Goal: Task Accomplishment & Management: Use online tool/utility

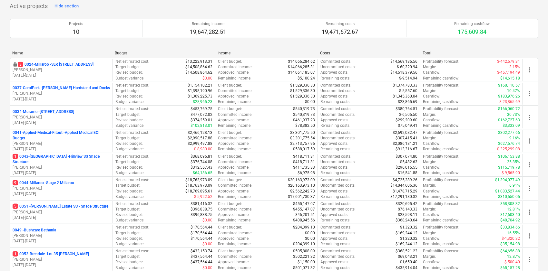
scroll to position [47, 0]
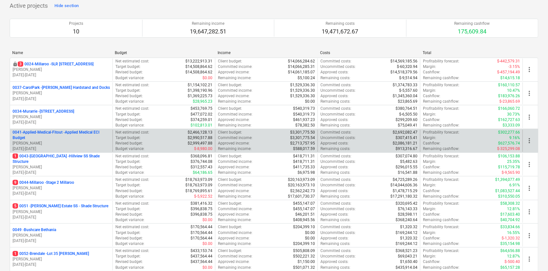
click at [59, 147] on p "06.01.2025 - 31.10.2025" at bounding box center [61, 148] width 97 height 5
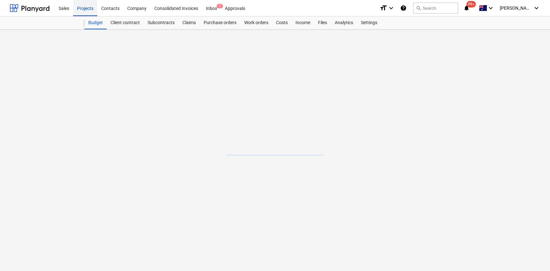
click at [84, 14] on div "Projects" at bounding box center [85, 8] width 24 height 16
click at [90, 15] on div "Projects" at bounding box center [85, 8] width 24 height 16
click at [81, 10] on div "Projects" at bounding box center [85, 8] width 24 height 16
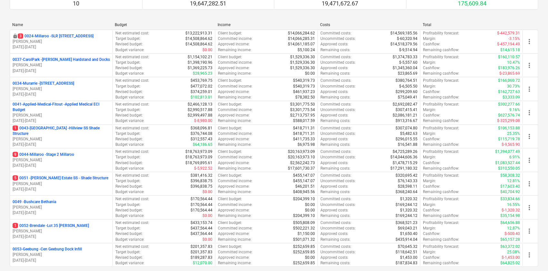
scroll to position [77, 0]
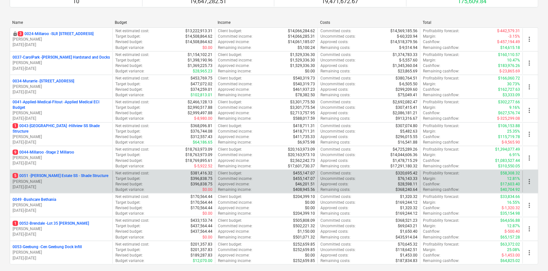
click at [45, 179] on p "[PERSON_NAME]" at bounding box center [61, 181] width 97 height 5
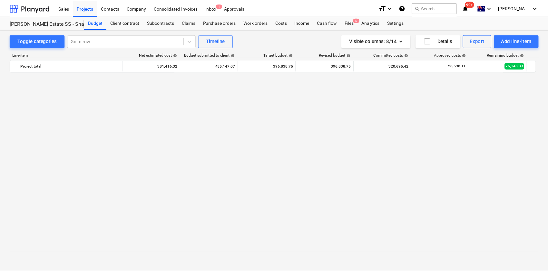
scroll to position [714, 0]
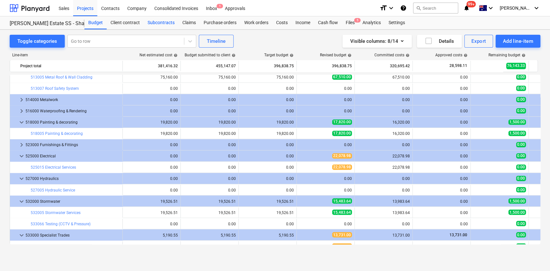
click at [157, 20] on div "Subcontracts" at bounding box center [161, 22] width 35 height 13
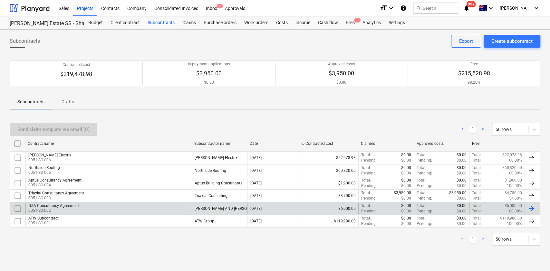
click at [49, 204] on div "N&A Consultancy Agreement" at bounding box center [53, 206] width 51 height 5
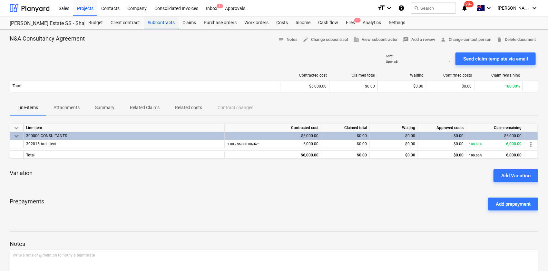
click at [155, 28] on div "Subcontracts" at bounding box center [161, 22] width 35 height 13
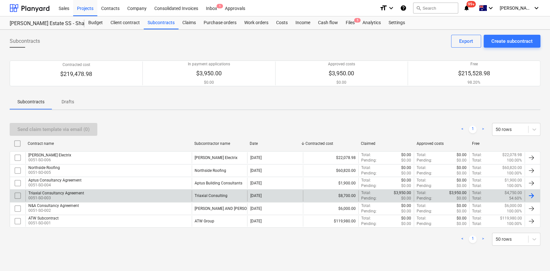
click at [63, 191] on div "Triaxial Consultancy Agreement" at bounding box center [56, 193] width 56 height 5
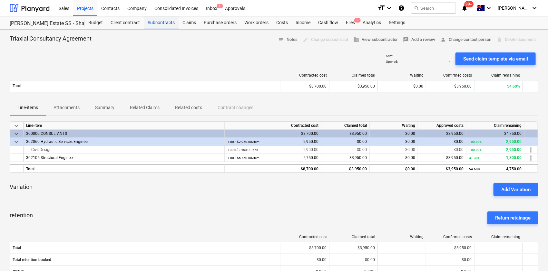
click at [162, 24] on div "Subcontracts" at bounding box center [161, 22] width 35 height 13
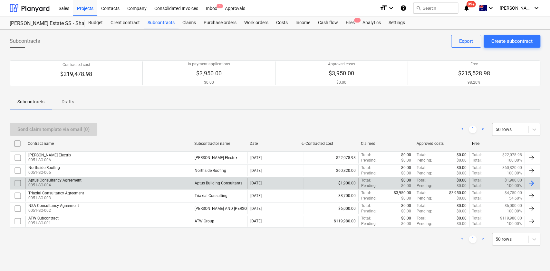
click at [96, 181] on div "Aptus Consultancy Agreement 0051-SO-004" at bounding box center [108, 183] width 166 height 11
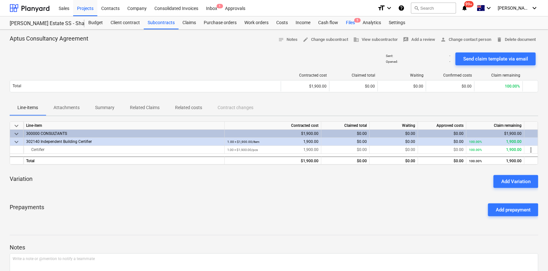
click at [358, 27] on div "Files 5" at bounding box center [350, 22] width 17 height 13
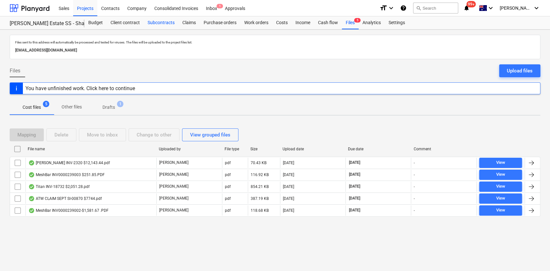
click at [161, 26] on div "Subcontracts" at bounding box center [161, 22] width 35 height 13
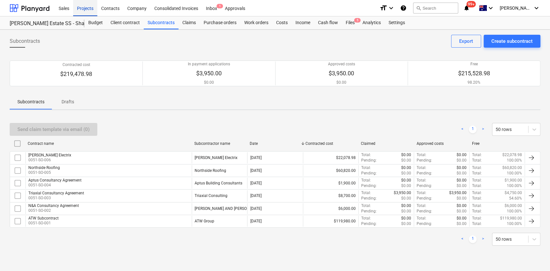
click at [79, 7] on div "Projects" at bounding box center [85, 8] width 24 height 16
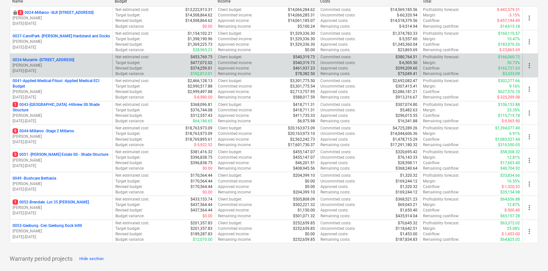
scroll to position [98, 0]
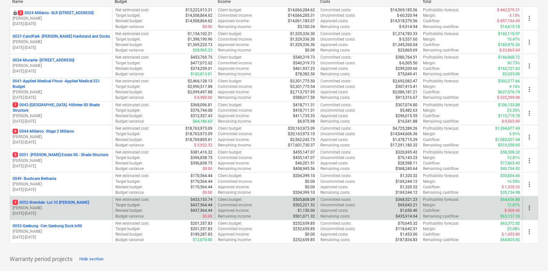
click at [45, 208] on p "[PERSON_NAME]" at bounding box center [61, 208] width 97 height 5
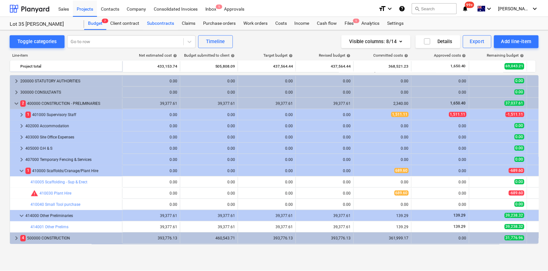
scroll to position [56, 0]
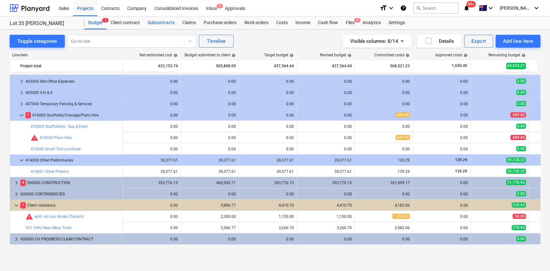
click at [171, 24] on div "Subcontracts" at bounding box center [161, 22] width 35 height 13
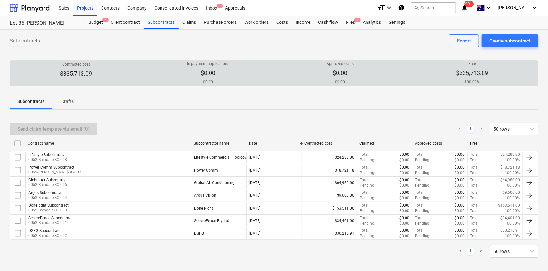
scroll to position [5, 0]
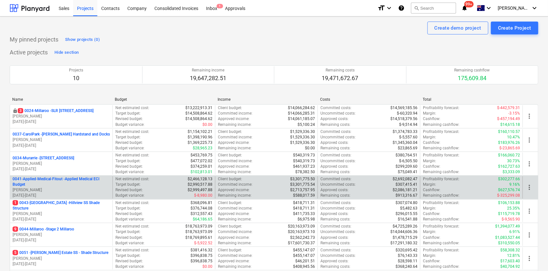
click at [70, 183] on p "0041-Applied-Medical-Fitout - Applied Medical ECI Budget" at bounding box center [61, 182] width 97 height 11
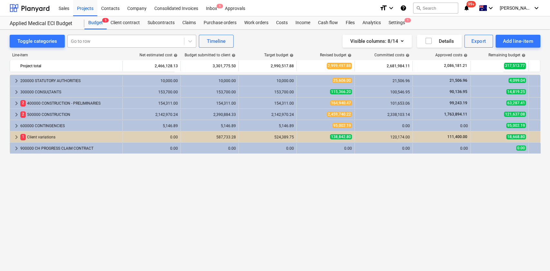
click at [103, 44] on div "Go to row" at bounding box center [126, 41] width 116 height 9
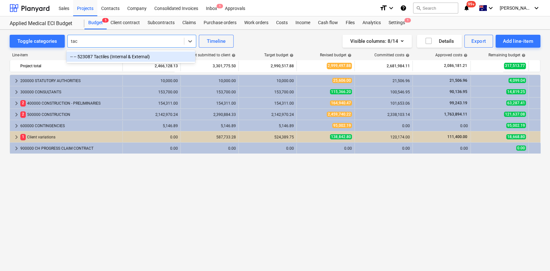
type input "tact"
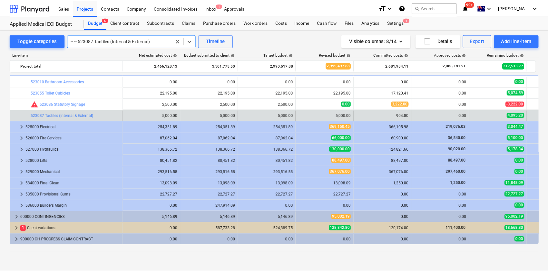
scroll to position [151, 0]
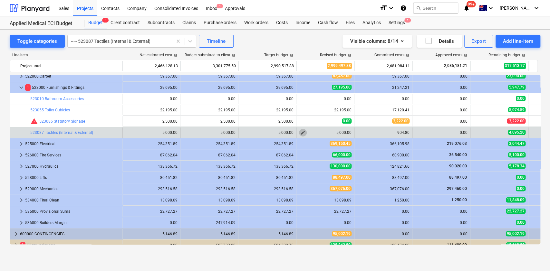
click at [301, 135] on span "edit" at bounding box center [302, 132] width 5 height 5
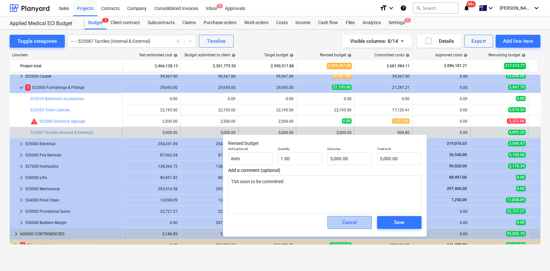
click at [333, 222] on button "Cancel" at bounding box center [349, 222] width 44 height 13
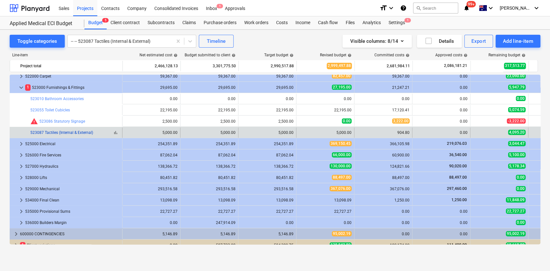
click at [76, 132] on link "523087 Tactiles (Internal & External)" at bounding box center [61, 133] width 63 height 5
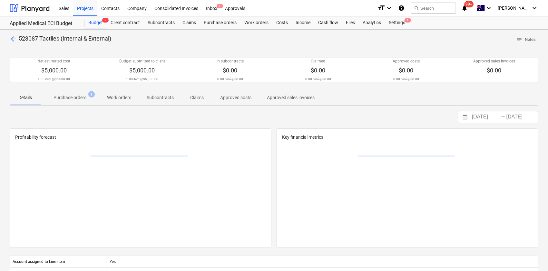
click at [83, 103] on span "Purchase orders 1" at bounding box center [70, 98] width 59 height 12
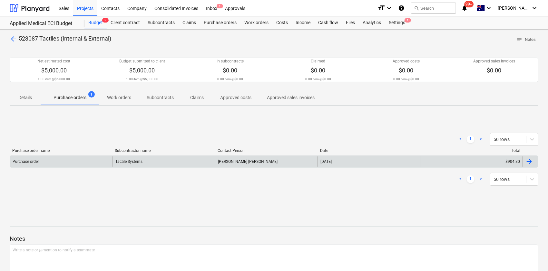
click at [88, 161] on div "Purchase order" at bounding box center [61, 162] width 102 height 10
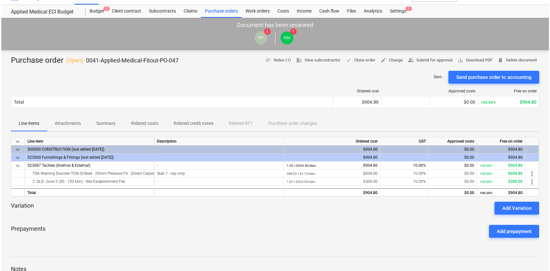
scroll to position [12, 0]
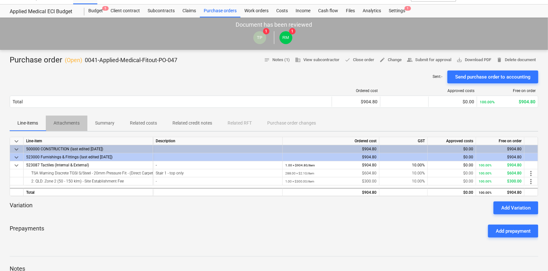
click at [67, 130] on button "Attachments" at bounding box center [67, 123] width 42 height 15
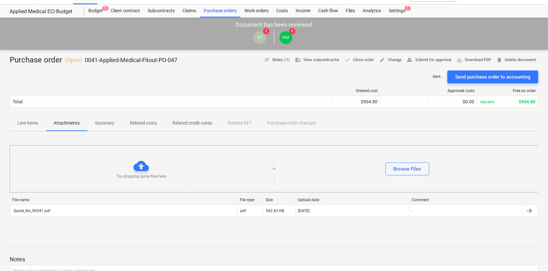
click at [26, 136] on div "Purchase order ( Open ) 0041-Applied-Medical-Fitout-PO-047 notes Notes (1) busi…" at bounding box center [274, 228] width 548 height 356
click at [29, 129] on button "Line-items" at bounding box center [28, 123] width 36 height 15
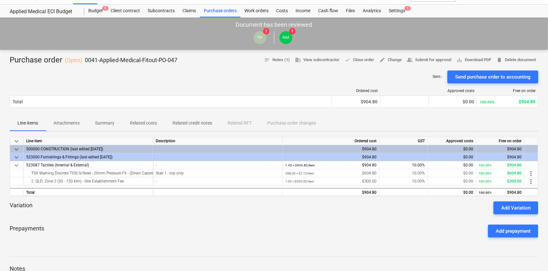
click at [60, 124] on p "Attachments" at bounding box center [67, 123] width 26 height 7
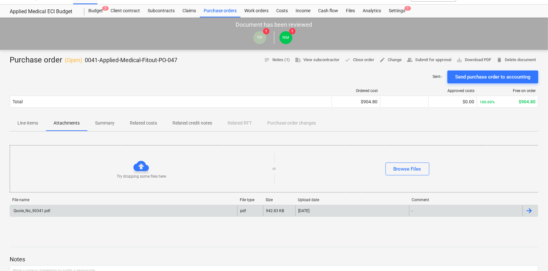
click at [71, 211] on div "Quote_No_90341.pdf" at bounding box center [123, 211] width 227 height 10
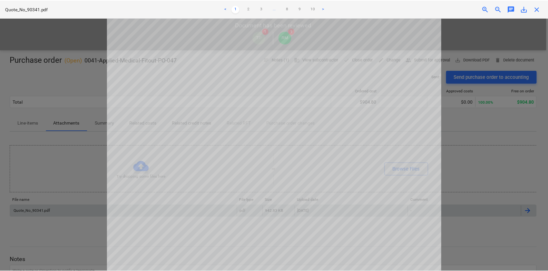
scroll to position [116, 0]
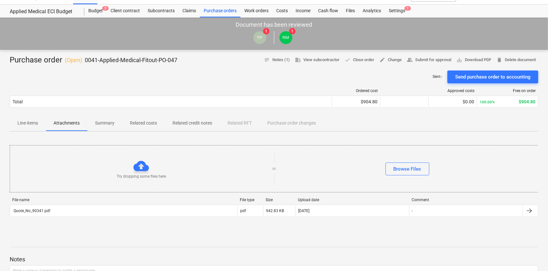
click at [18, 125] on p "Line-items" at bounding box center [27, 123] width 21 height 7
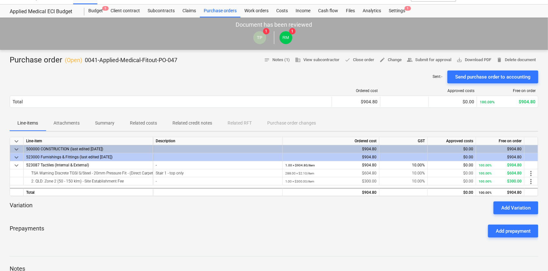
scroll to position [80, 0]
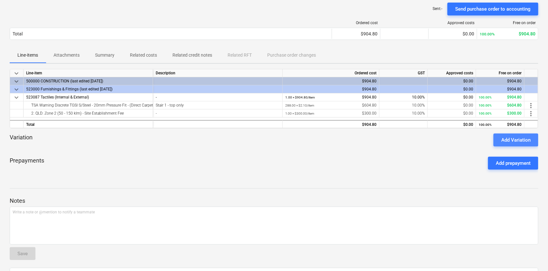
click at [512, 140] on div "Add Variation" at bounding box center [515, 140] width 29 height 8
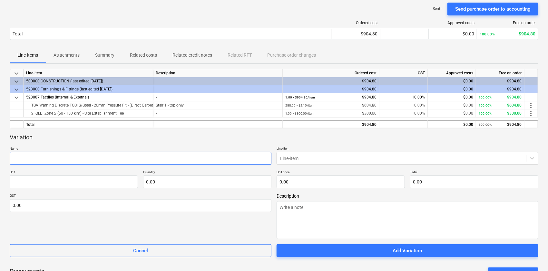
click at [134, 153] on input "text" at bounding box center [141, 158] width 262 height 13
type textarea "x"
type input "T"
type textarea "x"
type input "Ta"
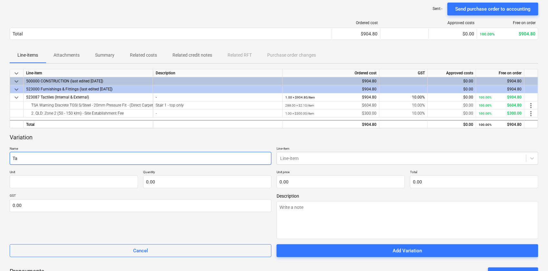
type textarea "x"
type input "Tac"
type textarea "x"
type input "Tact"
type textarea "x"
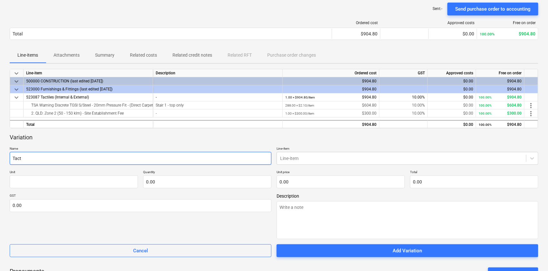
type input "Tacti"
type textarea "x"
type input "Tactil"
type textarea "x"
type input "Tactile"
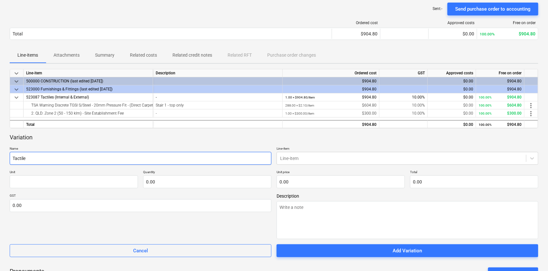
type textarea "x"
type input "Tactiles"
type textarea "x"
type input "Tactiles"
type textarea "x"
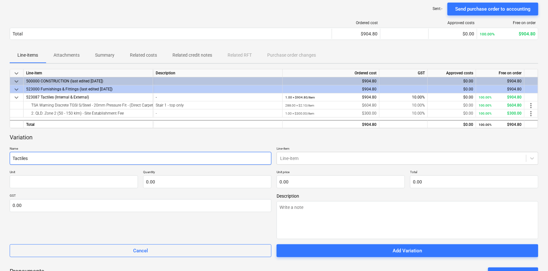
type input "Tactiles t"
type textarea "x"
type input "Tactiles to"
type textarea "x"
type input "Tactiles to"
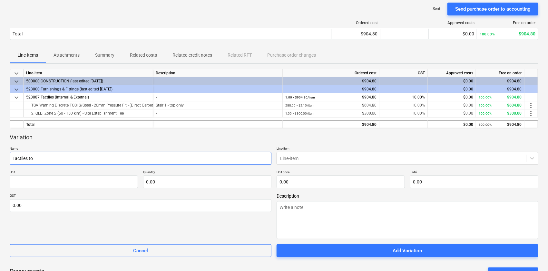
type textarea "x"
type input "Tactiles to s"
type textarea "x"
type input "Tactiles to st"
type textarea "x"
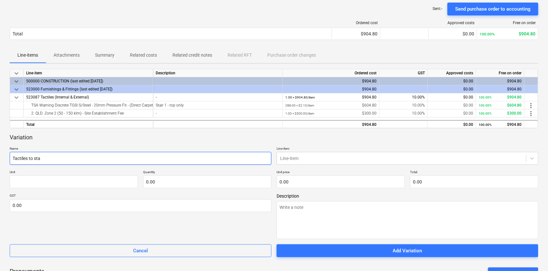
type input "Tactiles to stai"
type textarea "x"
type input "Tactiles to stair"
type textarea "x"
type input "Tactiles to stair"
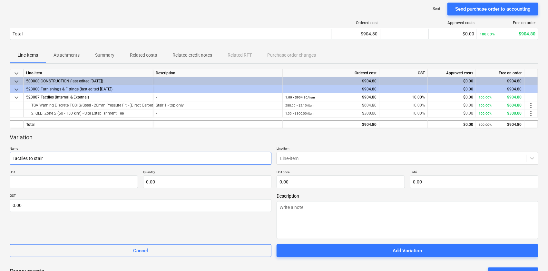
type textarea "x"
type input "Tactiles to stair 2"
type textarea "x"
type input "Tactiles to stair 2"
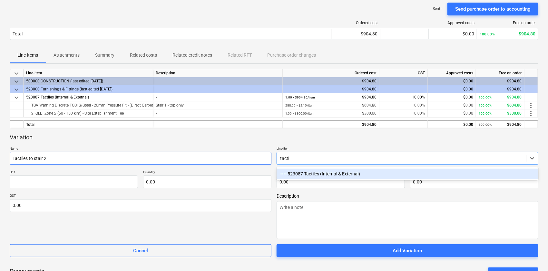
type input "tactil"
type textarea "x"
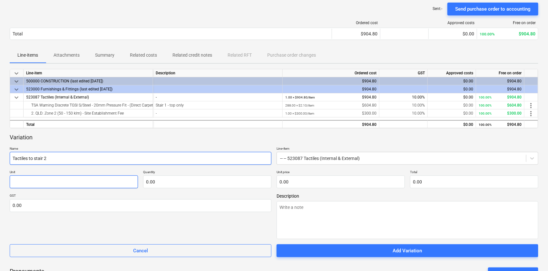
type textarea "x"
type input "i"
type textarea "x"
type input "it"
type textarea "x"
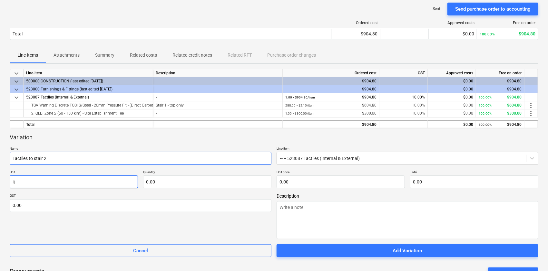
type input "ite"
type textarea "x"
type input "item"
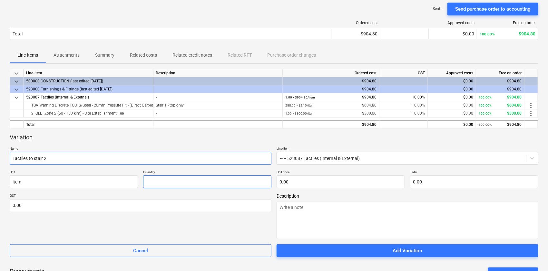
type textarea "x"
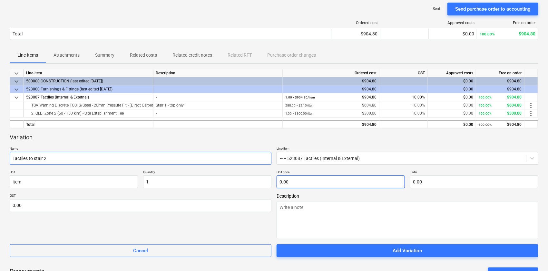
type input "1.00"
type textarea "x"
type input "4"
type input "4.00"
type textarea "x"
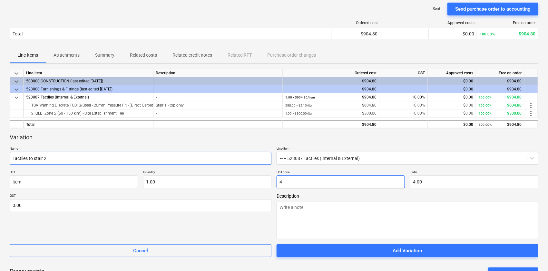
type input "48"
type input "48.00"
type textarea "x"
type input "480"
type input "480.00"
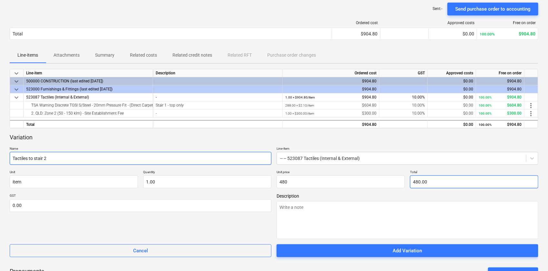
type input "480.00"
type input "480"
type textarea "x"
type input "4801"
type input "4,801.00"
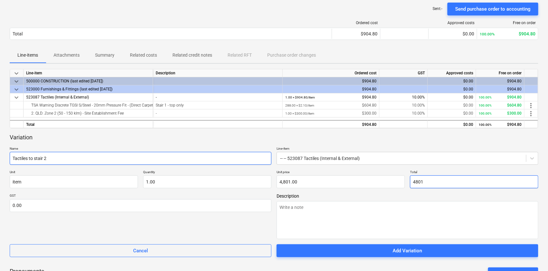
type textarea "x"
type input "480"
type input "480.00"
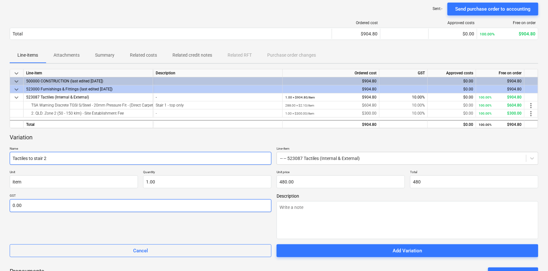
type input "480.00"
type textarea "x"
type input "1"
type textarea "x"
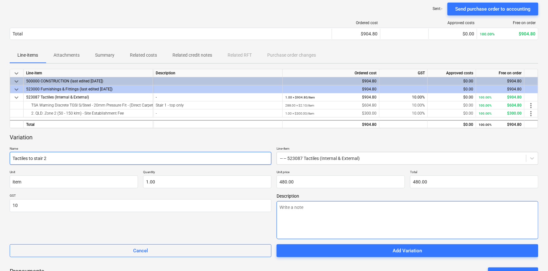
type input "10.00"
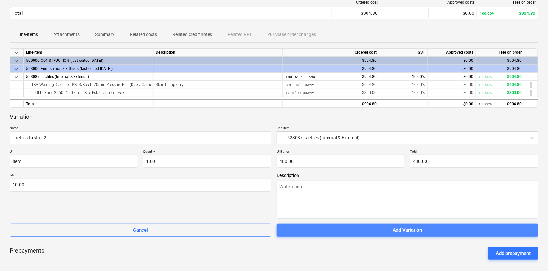
click at [355, 228] on span "Add Variation" at bounding box center [407, 230] width 246 height 8
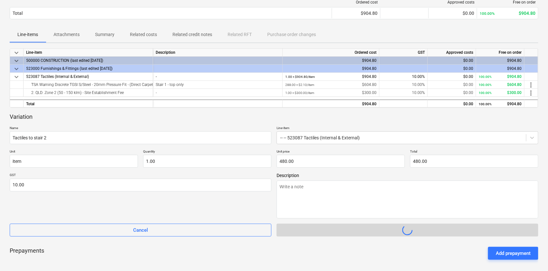
type textarea "x"
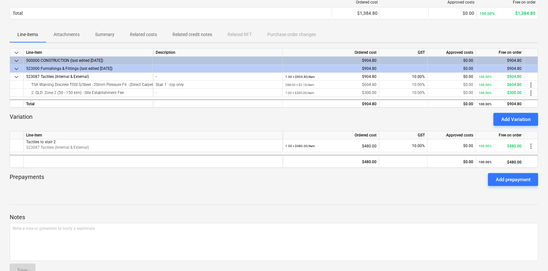
click at [357, 26] on div "Ordered cost Approved costs Free on order Total $1,384.80 $0.00 100.00% $1,384.…" at bounding box center [274, 11] width 529 height 32
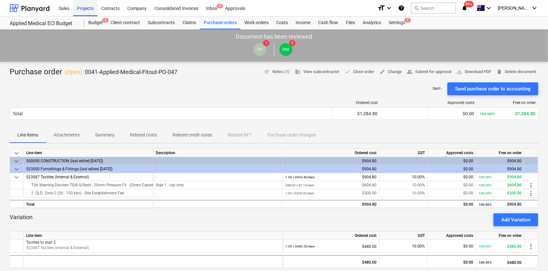
click at [88, 6] on div "Projects" at bounding box center [85, 8] width 24 height 16
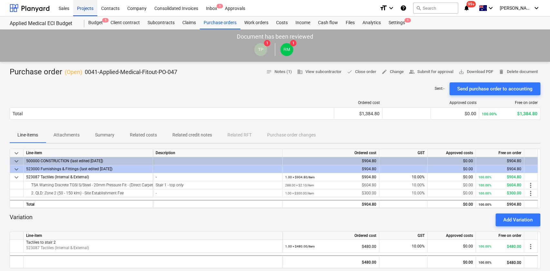
click at [88, 6] on div "Projects" at bounding box center [85, 8] width 24 height 16
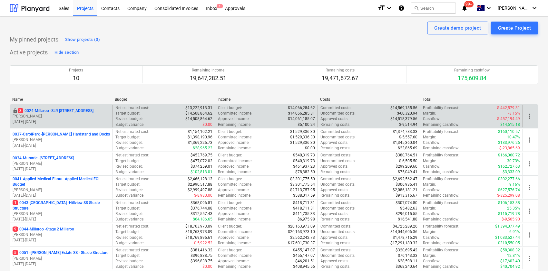
click at [66, 117] on p "[PERSON_NAME]" at bounding box center [61, 116] width 97 height 5
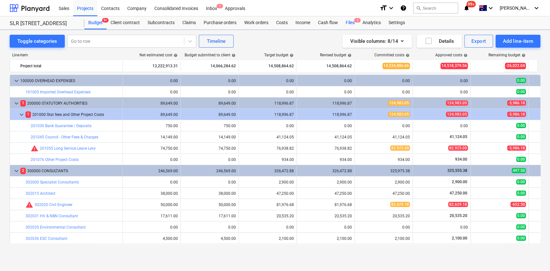
click at [345, 18] on div "Files 3" at bounding box center [350, 22] width 17 height 13
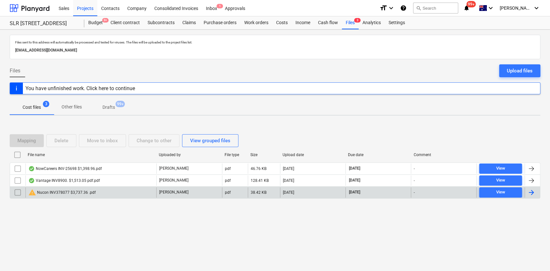
click at [122, 192] on div "warning Nucon INV378077 $3,737.36 .pdf" at bounding box center [90, 193] width 131 height 10
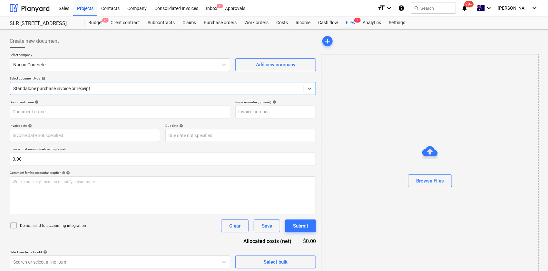
type input "378077"
type input "[DATE]"
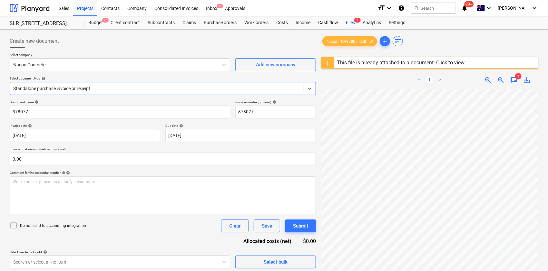
scroll to position [126, 132]
click at [517, 82] on span "chat" at bounding box center [514, 80] width 8 height 8
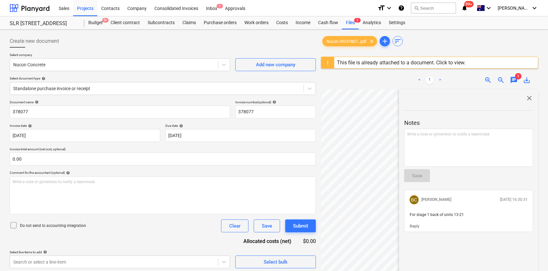
click at [529, 99] on span "close" at bounding box center [529, 98] width 8 height 8
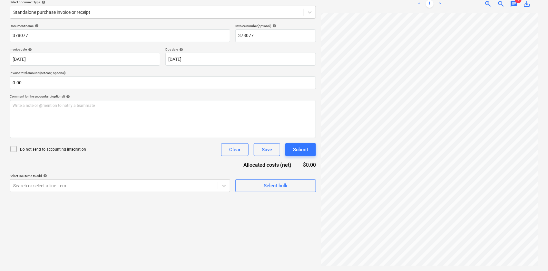
scroll to position [198, 121]
click at [174, 180] on body "Sales Projects Contacts Company Consolidated Invoices Inbox 1 Approvals format_…" at bounding box center [274, 59] width 548 height 271
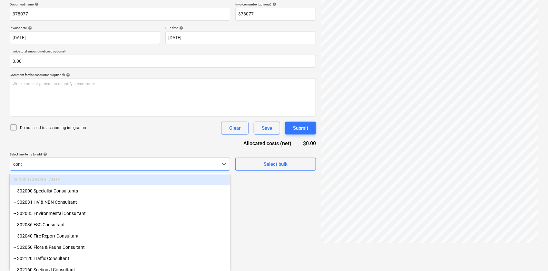
scroll to position [97, 0]
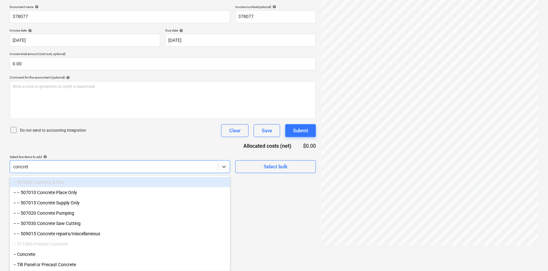
type input "concrete"
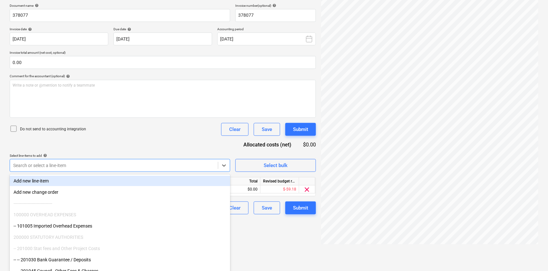
click at [157, 155] on div "Document name help 378077 Invoice number (optional) help 378077 Invoice date he…" at bounding box center [163, 109] width 306 height 211
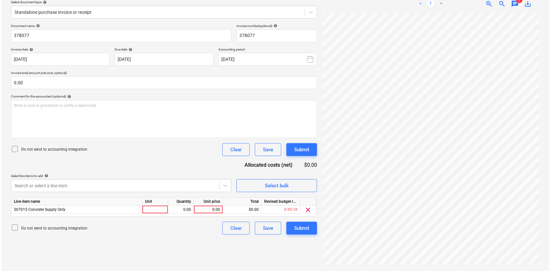
scroll to position [76, 0]
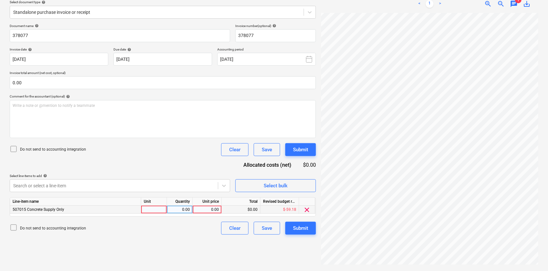
click at [152, 207] on div at bounding box center [154, 210] width 26 height 8
type input "item"
type input "3397.6"
click at [301, 220] on div "Document name help 378077 Invoice number (optional) help 378077 Invoice date he…" at bounding box center [163, 129] width 306 height 211
click at [298, 225] on div "Submit" at bounding box center [300, 228] width 15 height 8
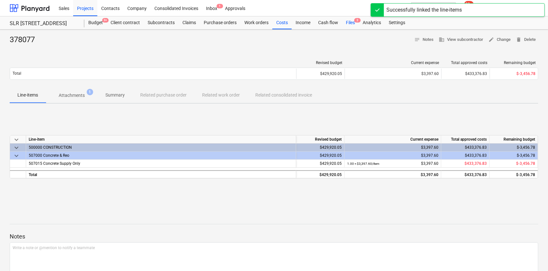
click at [354, 22] on div "Files 3" at bounding box center [350, 22] width 17 height 13
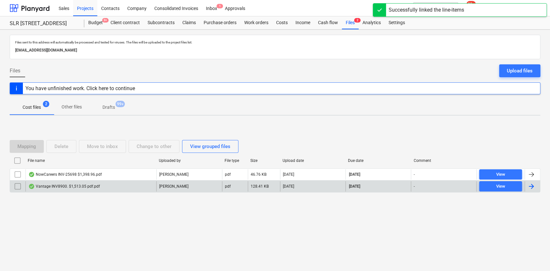
click at [144, 187] on div "Vantage INV8900. $1,513.05 pdf.pdf" at bounding box center [90, 186] width 131 height 10
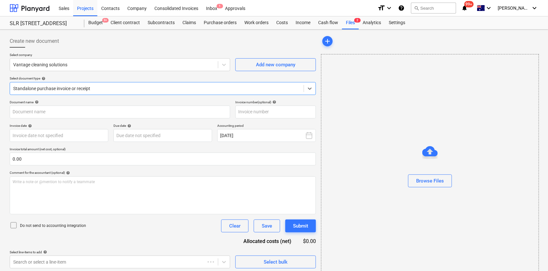
type input "8900"
type input "[DATE]"
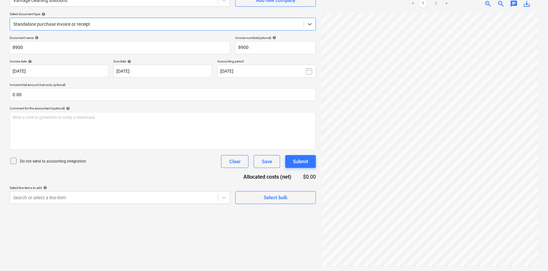
scroll to position [188, 120]
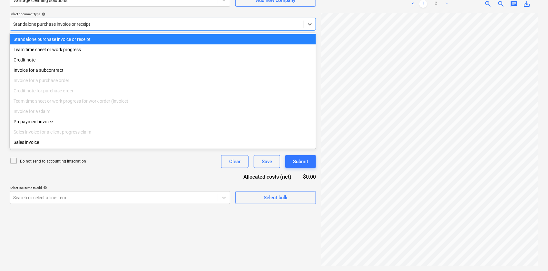
drag, startPoint x: 285, startPoint y: 172, endPoint x: 185, endPoint y: 23, distance: 179.3
click at [185, 23] on div at bounding box center [156, 24] width 287 height 6
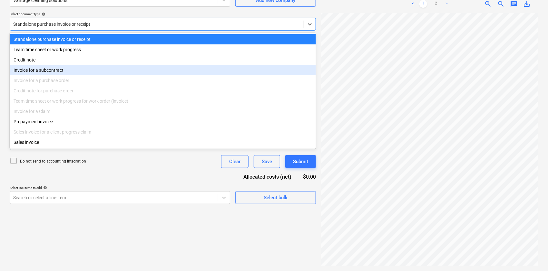
click at [184, 75] on div "Invoice for a subcontract" at bounding box center [163, 70] width 306 height 10
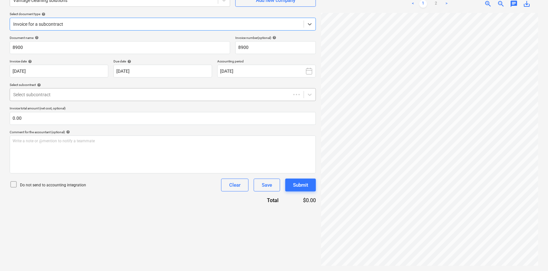
click at [124, 92] on div at bounding box center [150, 95] width 274 height 6
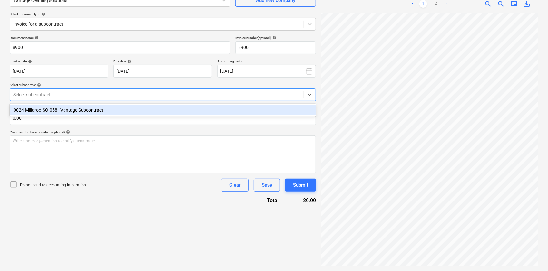
click at [131, 103] on div "Document name help 8900 Invoice number (optional) help 8900 Invoice date help […" at bounding box center [163, 120] width 306 height 169
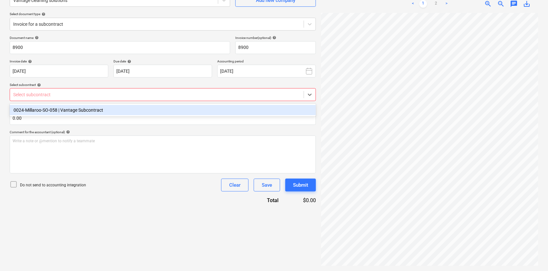
click at [131, 98] on div "Select subcontract" at bounding box center [157, 94] width 294 height 9
click at [139, 119] on input "text" at bounding box center [163, 118] width 306 height 13
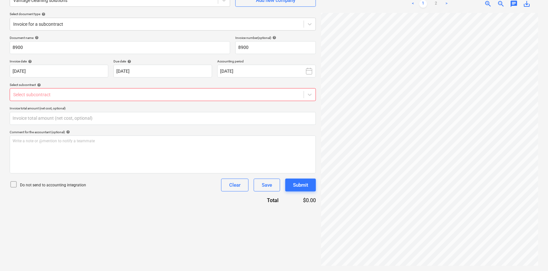
type input "0.00"
click at [134, 97] on div at bounding box center [156, 95] width 287 height 6
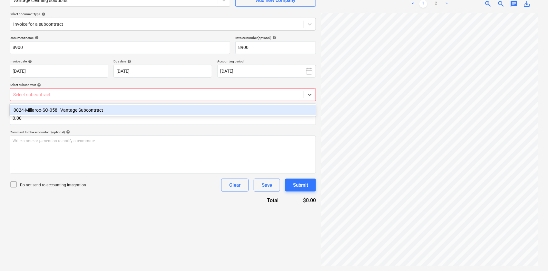
click at [139, 112] on div "0024-Millaroo-SO-058 | Vantage Subcontract" at bounding box center [163, 110] width 306 height 10
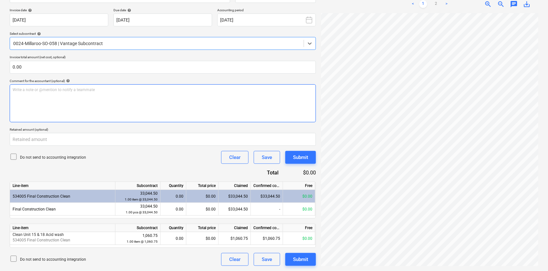
scroll to position [155, 62]
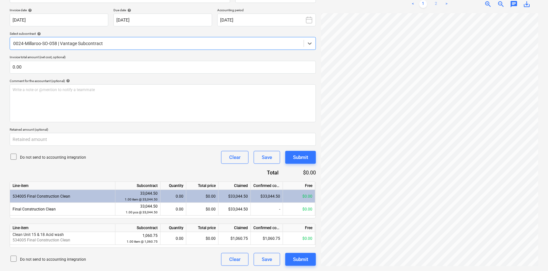
click at [436, 3] on link "2" at bounding box center [436, 4] width 8 height 8
click at [424, 4] on link "1" at bounding box center [423, 4] width 8 height 8
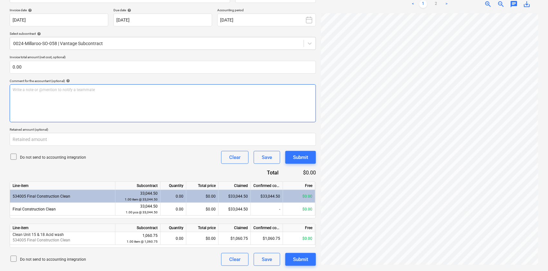
scroll to position [116, 0]
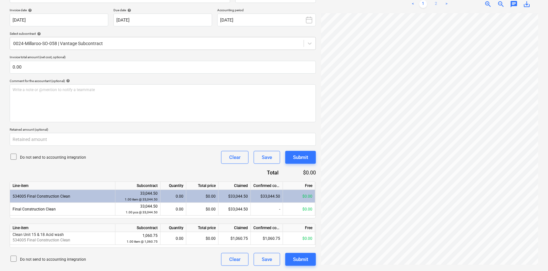
click at [435, 7] on link "2" at bounding box center [436, 4] width 8 height 8
click at [420, 6] on link "1" at bounding box center [423, 4] width 8 height 8
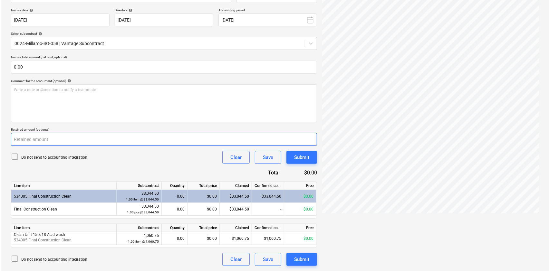
scroll to position [0, 0]
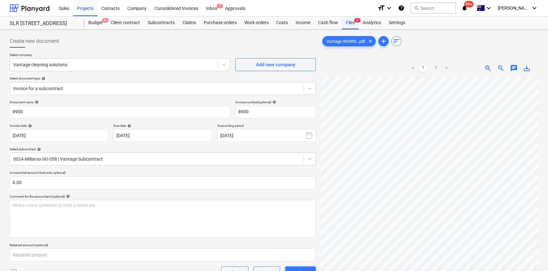
click at [353, 21] on div "Files 2" at bounding box center [350, 22] width 17 height 13
